Goal: Task Accomplishment & Management: Use online tool/utility

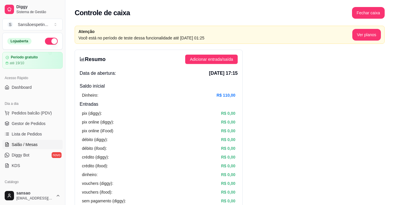
click at [40, 147] on link "Salão / Mesas" at bounding box center [32, 144] width 60 height 9
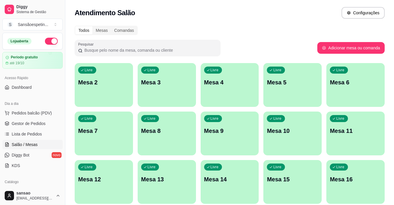
click at [283, 96] on div "Livre Mesa 5" at bounding box center [293, 81] width 58 height 37
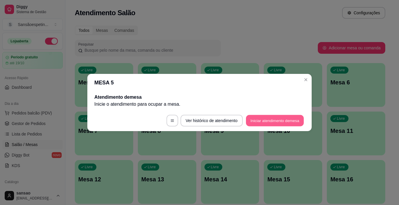
click at [280, 125] on button "Iniciar atendimento de mesa" at bounding box center [275, 120] width 58 height 11
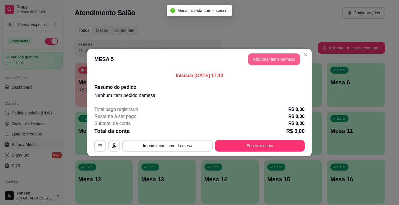
click at [280, 57] on button "Adicionar itens na mesa" at bounding box center [274, 59] width 52 height 12
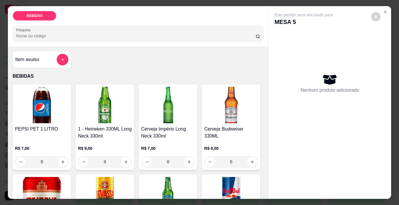
click at [86, 112] on img at bounding box center [105, 105] width 54 height 36
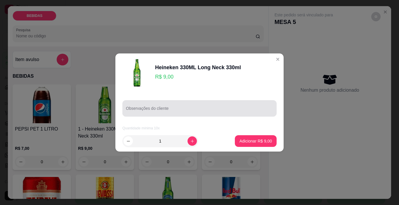
click at [191, 108] on input "Observações do cliente" at bounding box center [199, 111] width 147 height 6
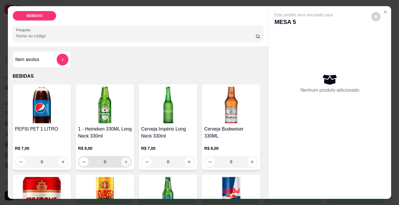
click at [125, 162] on button "increase-product-quantity" at bounding box center [125, 161] width 9 height 9
type input "1"
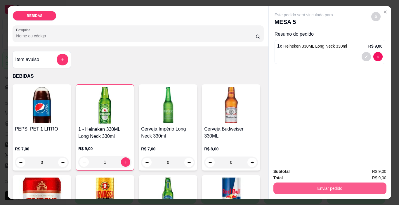
click at [298, 187] on button "Enviar pedido" at bounding box center [329, 188] width 113 height 12
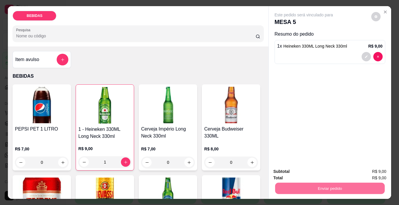
click at [365, 172] on button "Enviar pedido" at bounding box center [370, 171] width 33 height 11
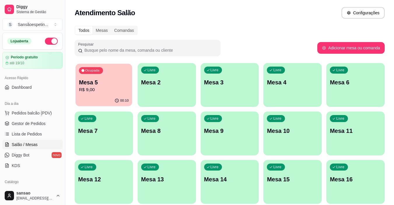
click at [102, 88] on p "R$ 9,00" at bounding box center [104, 89] width 50 height 7
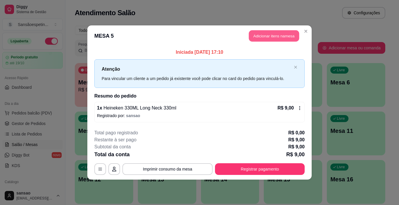
click at [249, 36] on button "Adicionar itens na mesa" at bounding box center [274, 35] width 50 height 11
click at [263, 35] on button "Adicionar itens na mesa" at bounding box center [274, 35] width 50 height 11
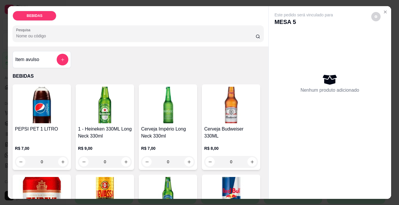
click at [112, 116] on img at bounding box center [105, 105] width 54 height 36
click at [125, 160] on icon "increase-product-quantity" at bounding box center [126, 162] width 4 height 4
type input "1"
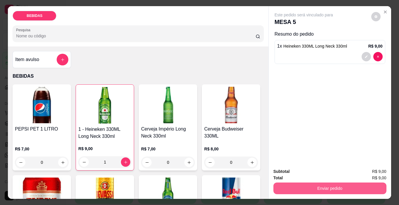
click at [291, 183] on button "Enviar pedido" at bounding box center [329, 188] width 113 height 12
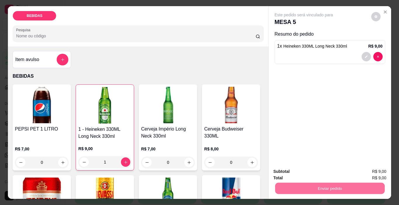
click at [371, 173] on button "Enviar pedido" at bounding box center [370, 171] width 33 height 11
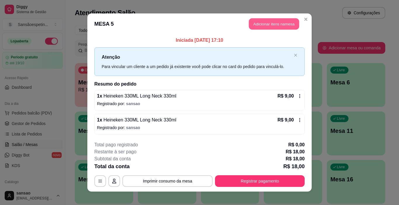
click at [278, 22] on button "Adicionar itens na mesa" at bounding box center [274, 23] width 50 height 11
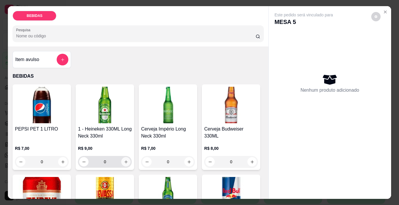
click at [125, 160] on icon "increase-product-quantity" at bounding box center [126, 162] width 4 height 4
type input "1"
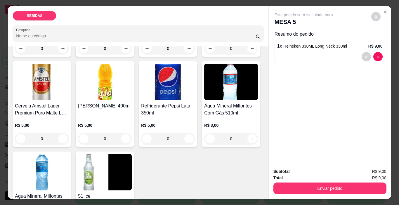
scroll to position [204, 0]
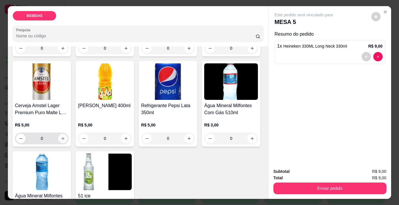
click at [65, 136] on icon "increase-product-quantity" at bounding box center [63, 138] width 4 height 4
type input "1"
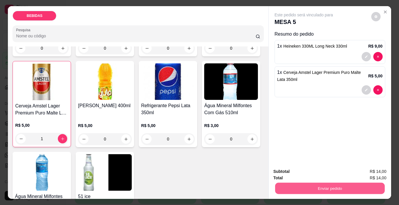
click at [285, 185] on button "Enviar pedido" at bounding box center [329, 188] width 109 height 11
click at [387, 169] on button "Enviar pedido" at bounding box center [370, 171] width 33 height 11
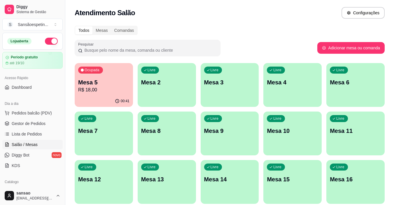
click at [120, 85] on p "Mesa 5" at bounding box center [103, 82] width 51 height 8
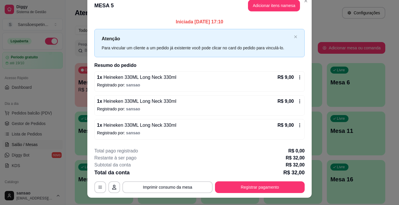
scroll to position [0, 0]
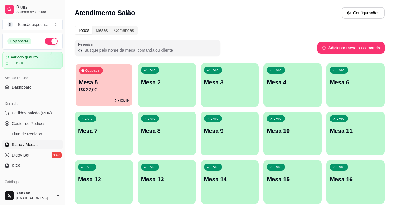
click at [122, 94] on div "Ocupada Mesa 5 R$ 32,00" at bounding box center [104, 80] width 57 height 32
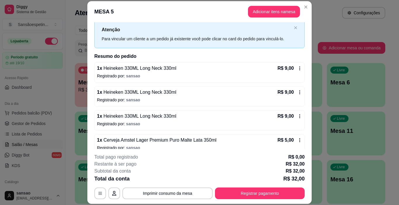
scroll to position [23, 0]
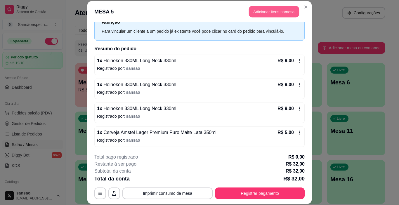
click at [251, 13] on button "Adicionar itens na mesa" at bounding box center [274, 11] width 50 height 11
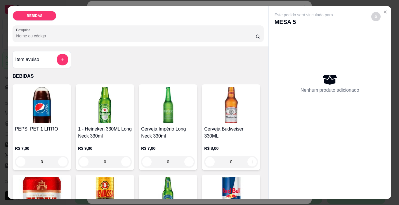
scroll to position [29, 0]
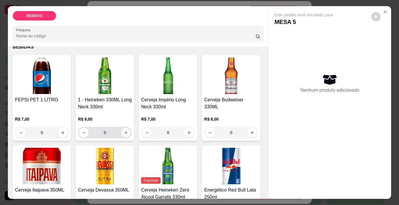
click at [124, 130] on icon "increase-product-quantity" at bounding box center [126, 132] width 4 height 4
type input "1"
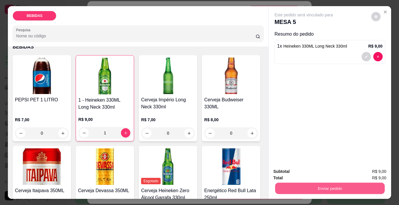
click at [341, 186] on button "Enviar pedido" at bounding box center [329, 188] width 109 height 11
click at [372, 170] on button "Enviar pedido" at bounding box center [371, 171] width 32 height 11
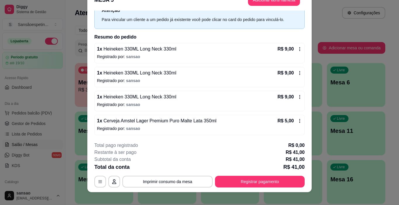
scroll to position [18, 0]
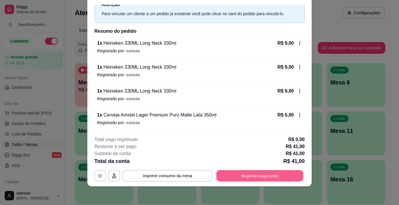
click at [232, 175] on button "Registrar pagamento" at bounding box center [259, 175] width 87 height 11
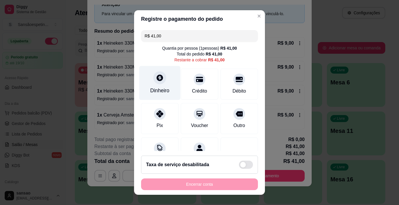
click at [156, 94] on div "Dinheiro" at bounding box center [159, 91] width 19 height 8
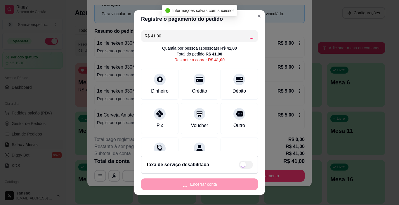
type input "R$ 0,00"
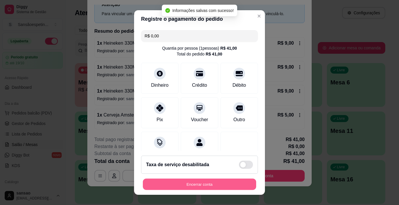
click at [209, 179] on button "Encerrar conta" at bounding box center [199, 184] width 113 height 11
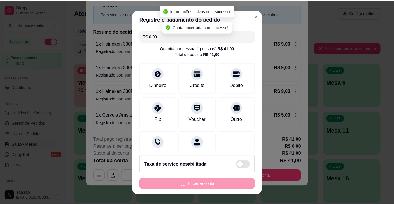
scroll to position [0, 0]
